Goal: Task Accomplishment & Management: Manage account settings

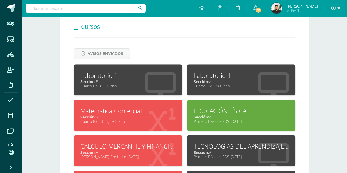
scroll to position [218, 0]
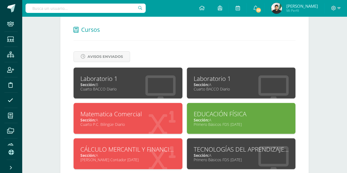
click at [228, 75] on div "Laboratorio 1" at bounding box center [241, 78] width 95 height 9
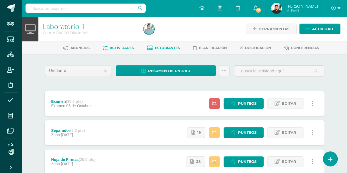
click at [158, 50] on link "Estudiantes" at bounding box center [163, 48] width 33 height 9
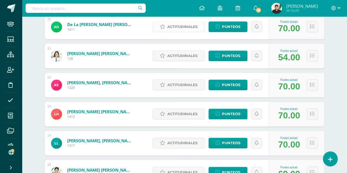
scroll to position [366, 0]
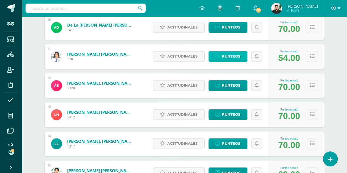
click at [237, 55] on span "Punteos" at bounding box center [231, 56] width 18 height 10
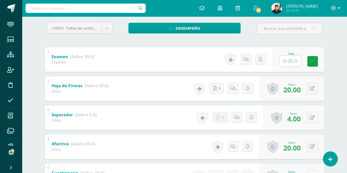
scroll to position [170, 0]
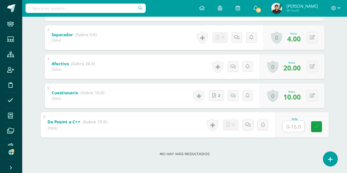
click at [292, 130] on input "text" at bounding box center [293, 126] width 22 height 11
type input "15"
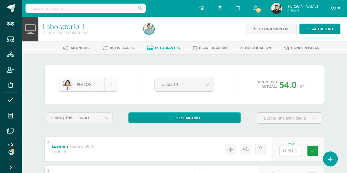
scroll to position [151, 0]
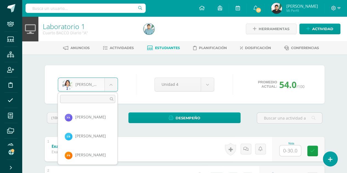
click at [105, 86] on body "Staff Estudiantes Estructura Inscripción Disciplina Asistencia Mis cursos Archi…" at bounding box center [173, 172] width 347 height 344
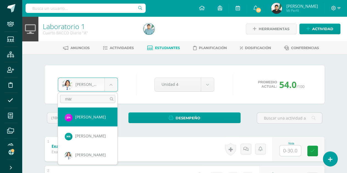
type input "mar"
select select "8760"
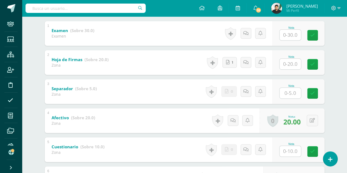
scroll to position [116, 0]
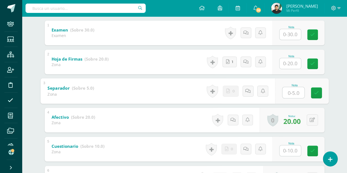
click at [287, 88] on input "text" at bounding box center [293, 92] width 22 height 11
type input "0"
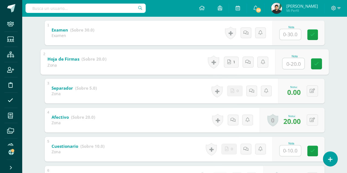
click at [292, 59] on input "text" at bounding box center [293, 63] width 22 height 11
type input "20"
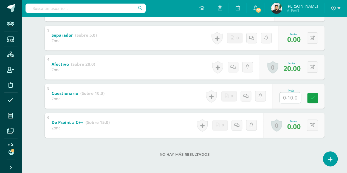
scroll to position [170, 0]
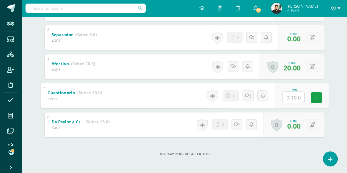
click at [290, 97] on input "text" at bounding box center [293, 97] width 22 height 11
type input "8"
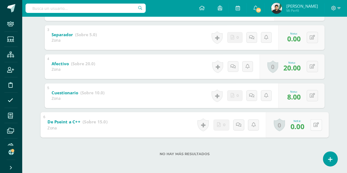
click at [319, 124] on button at bounding box center [316, 125] width 12 height 12
type input "13"
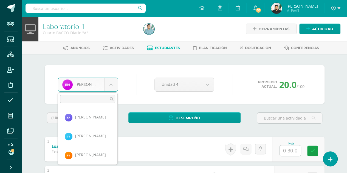
scroll to position [246, 0]
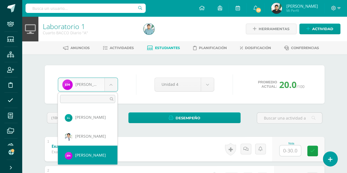
click at [110, 84] on body "Staff Estudiantes Estructura Inscripción Disciplina Asistencia Mis cursos Archi…" at bounding box center [173, 172] width 347 height 344
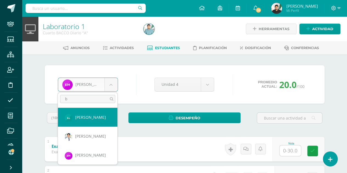
scroll to position [0, 0]
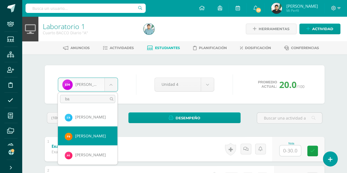
type input "ba"
select select "8755"
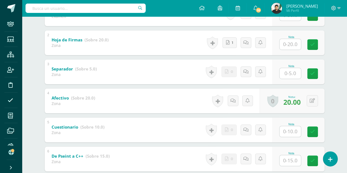
scroll to position [135, 0]
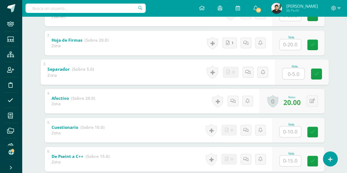
click at [292, 74] on input "text" at bounding box center [293, 73] width 22 height 11
type input "5"
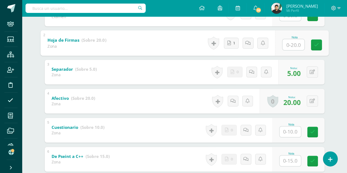
click at [290, 45] on input "text" at bounding box center [293, 44] width 22 height 11
type input "20"
click at [295, 130] on input "text" at bounding box center [290, 132] width 21 height 11
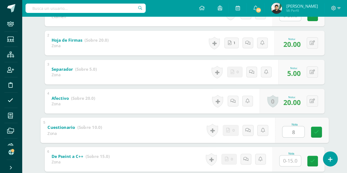
type input "8"
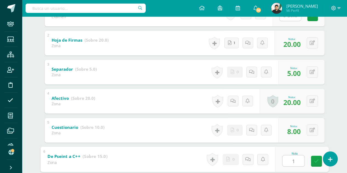
type input "13"
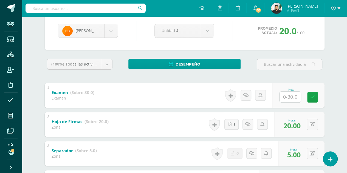
scroll to position [0, 0]
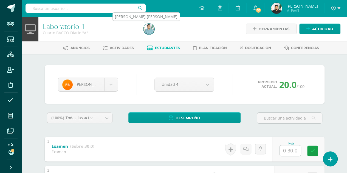
click at [149, 31] on img at bounding box center [149, 29] width 11 height 11
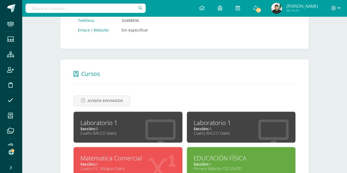
scroll to position [175, 0]
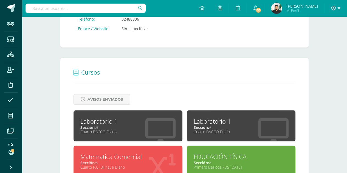
click at [152, 129] on div "Cuarto BACCO Diario" at bounding box center [127, 131] width 95 height 5
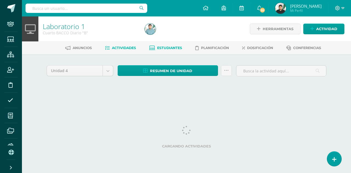
click at [160, 47] on span "Estudiantes" at bounding box center [169, 48] width 25 height 4
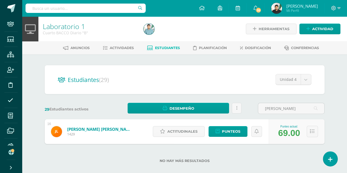
type input "[PERSON_NAME]"
